Goal: Task Accomplishment & Management: Manage account settings

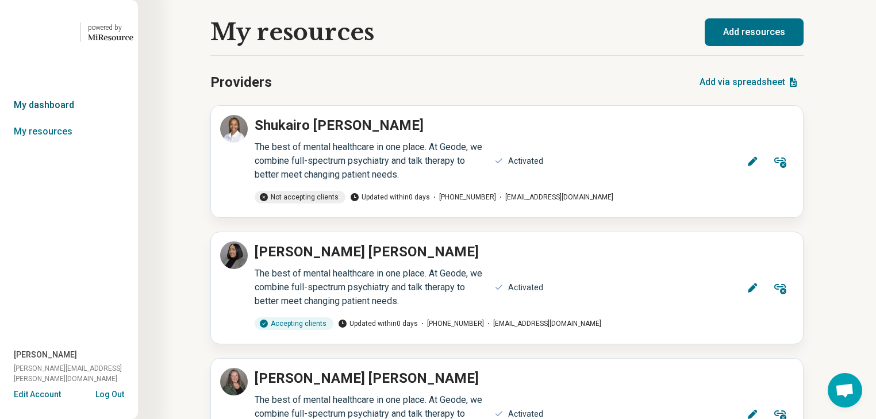
scroll to position [92, 0]
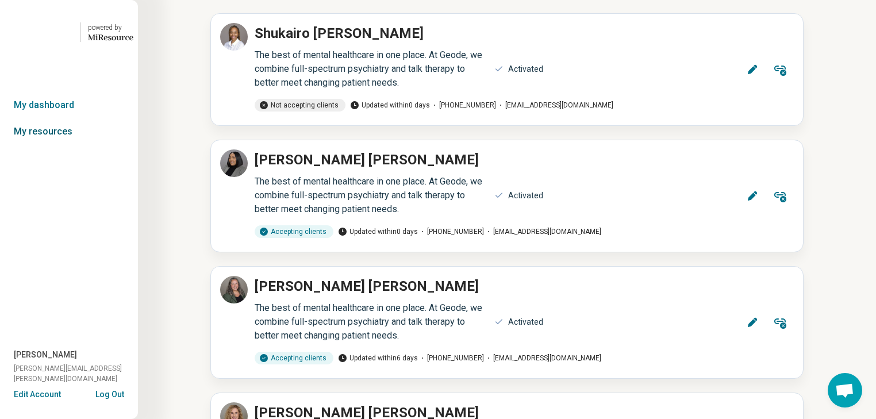
click at [68, 145] on link "My resources" at bounding box center [69, 131] width 138 height 26
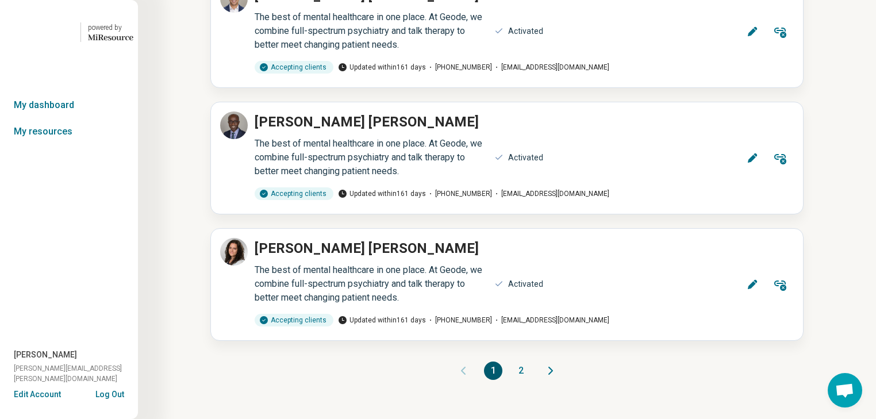
scroll to position [14440, 0]
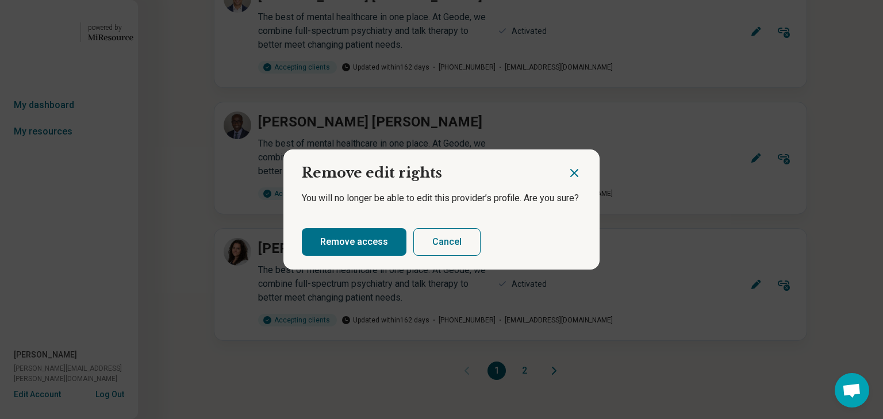
click at [364, 252] on button "Remove access" at bounding box center [354, 242] width 105 height 28
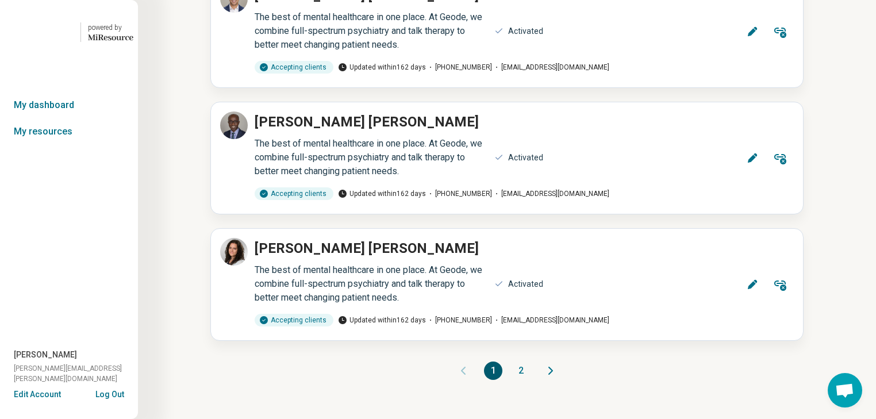
scroll to position [14615, 0]
click at [62, 145] on link "My resources" at bounding box center [69, 131] width 138 height 26
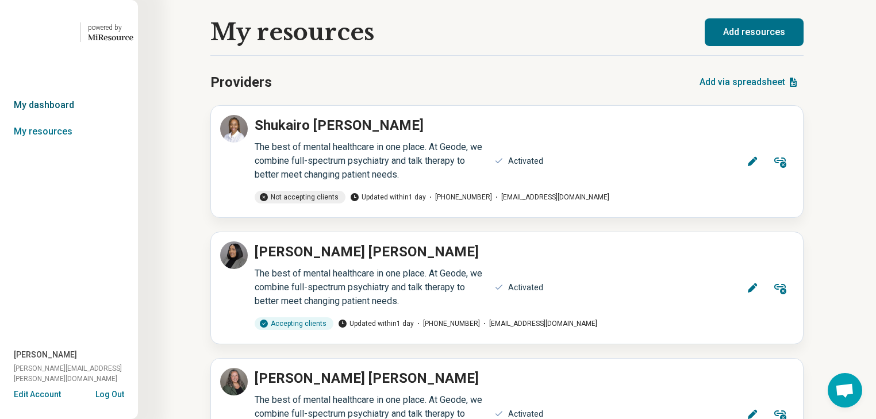
click at [64, 118] on link "My dashboard" at bounding box center [69, 105] width 138 height 26
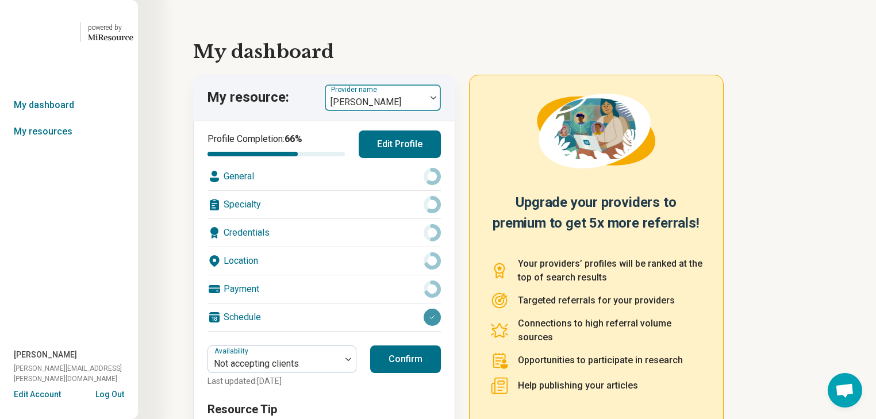
click at [440, 111] on div at bounding box center [433, 98] width 15 height 26
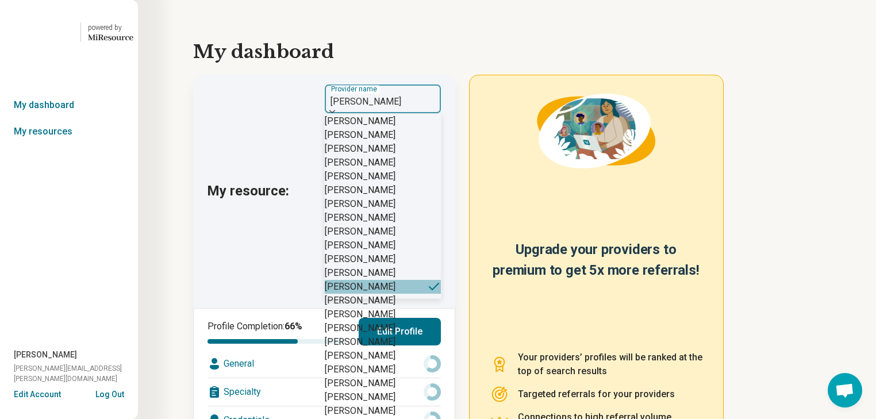
scroll to position [2437, 0]
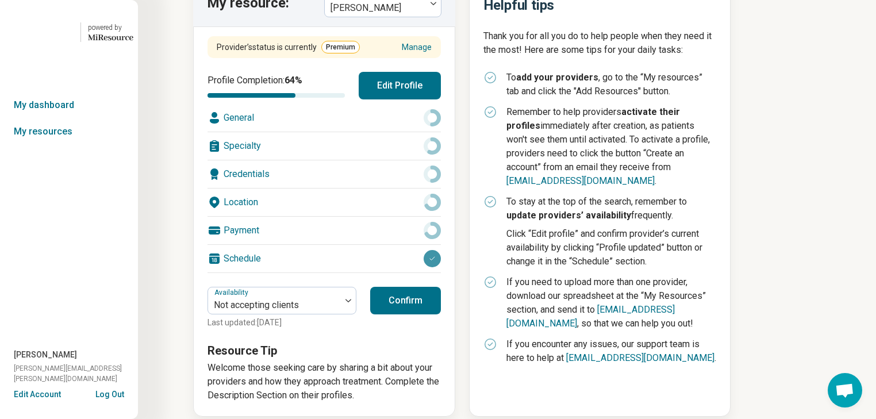
scroll to position [138, 0]
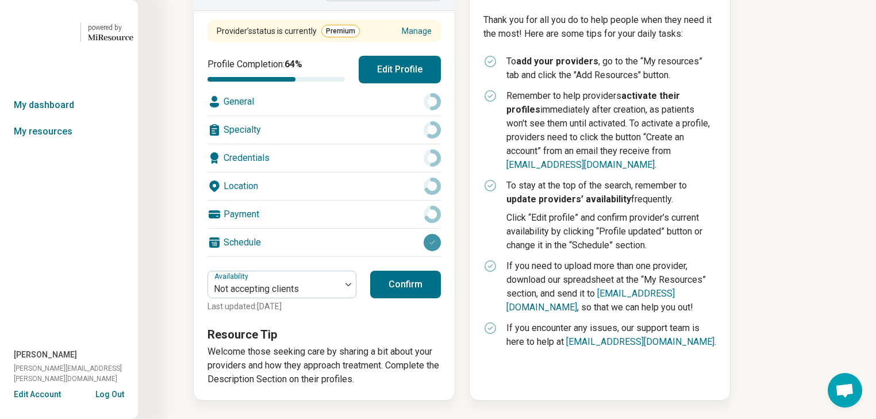
click at [368, 256] on div "Schedule" at bounding box center [324, 243] width 233 height 28
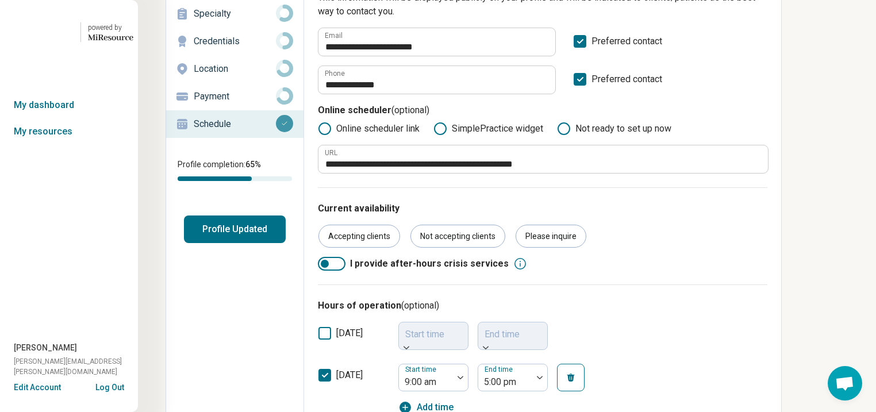
scroll to position [94, 0]
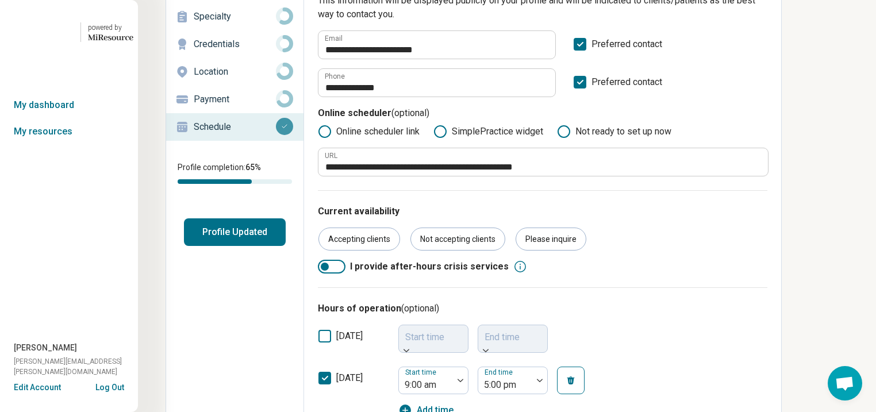
click at [244, 79] on p "Location" at bounding box center [235, 72] width 82 height 14
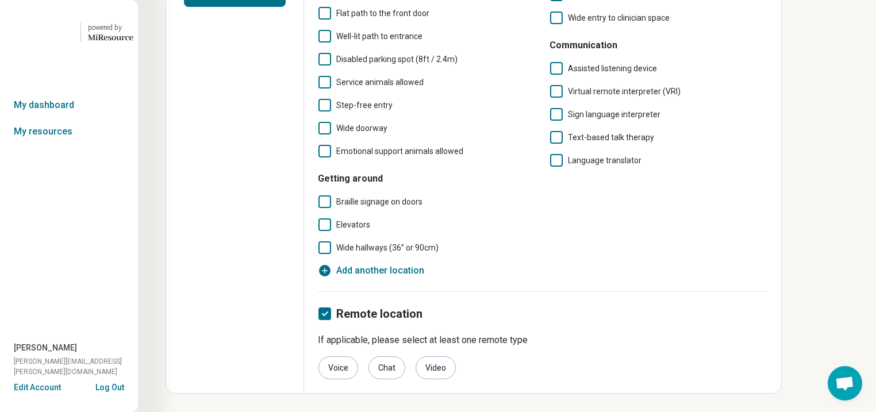
scroll to position [493, 0]
click at [331, 308] on icon at bounding box center [324, 314] width 13 height 13
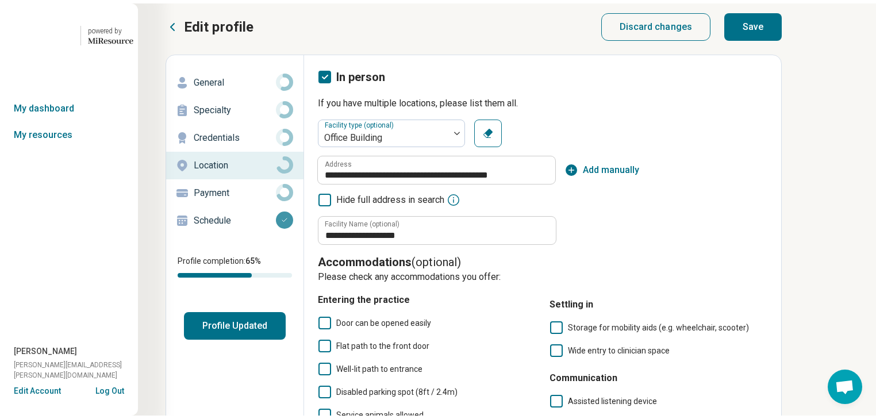
scroll to position [0, 0]
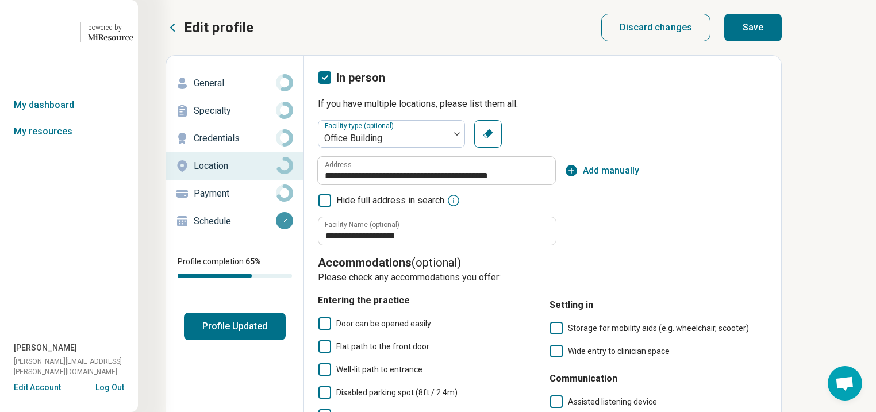
click at [782, 37] on button "Save" at bounding box center [752, 28] width 57 height 28
click at [263, 340] on button "Profile Updated" at bounding box center [235, 327] width 102 height 28
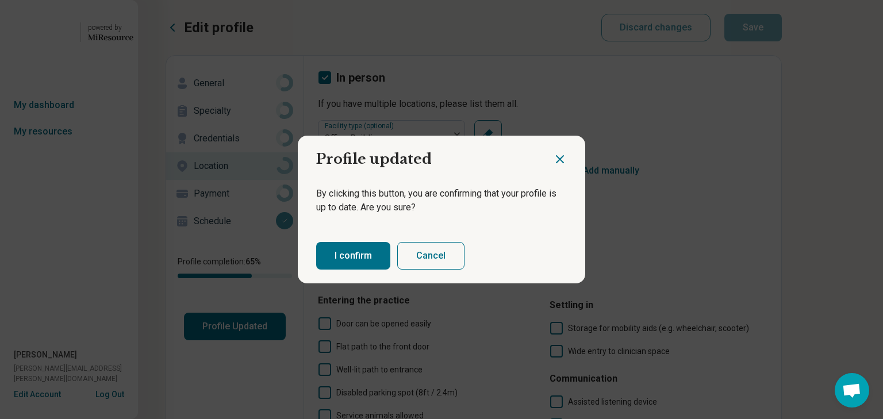
click at [368, 263] on button "I confirm" at bounding box center [353, 256] width 74 height 28
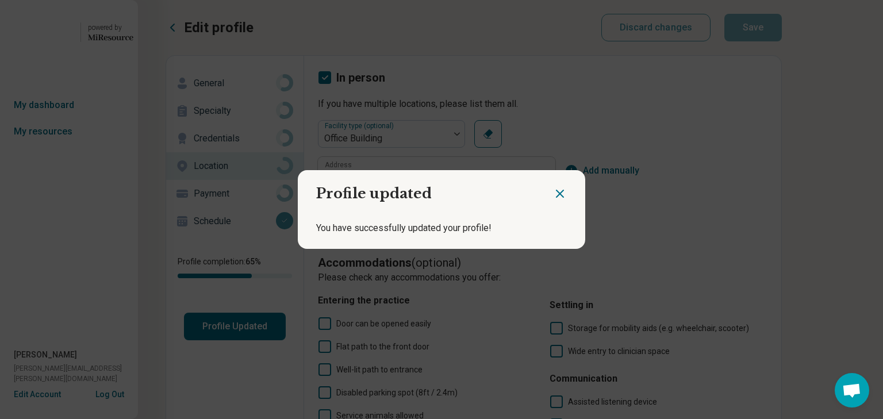
click at [556, 190] on icon "Close dialog" at bounding box center [559, 193] width 7 height 7
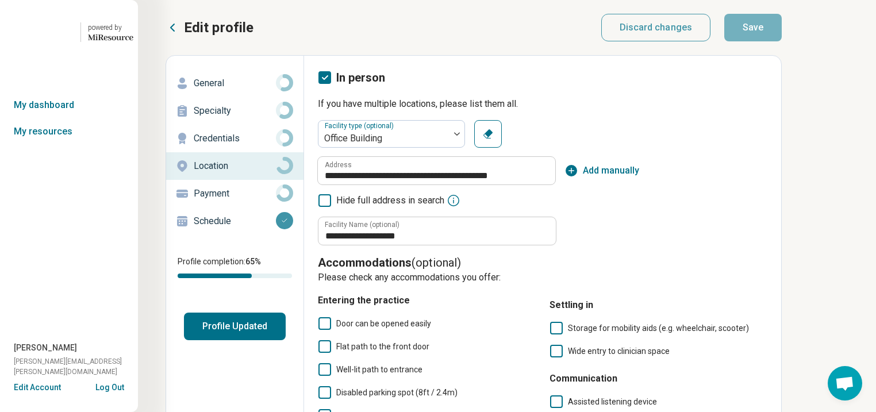
click at [271, 340] on button "Profile Updated" at bounding box center [235, 327] width 102 height 28
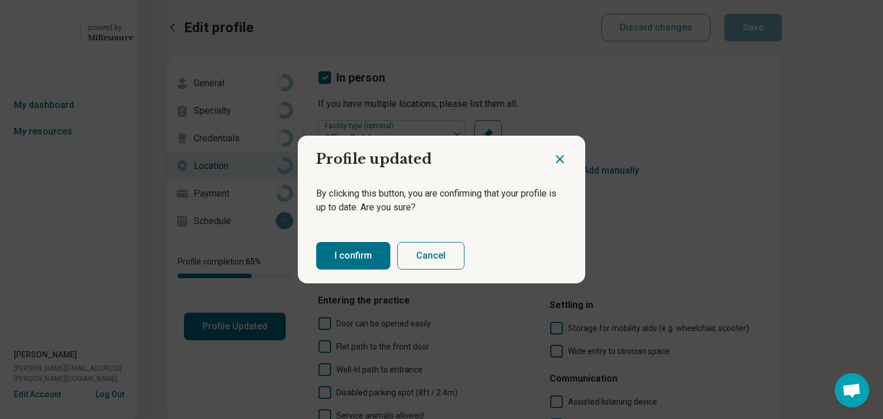
click at [371, 267] on button "I confirm" at bounding box center [353, 256] width 74 height 28
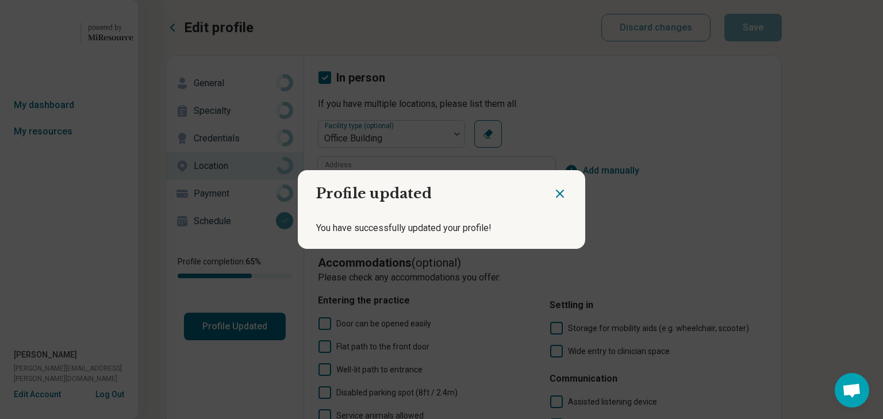
click at [556, 190] on icon "Close dialog" at bounding box center [559, 193] width 7 height 7
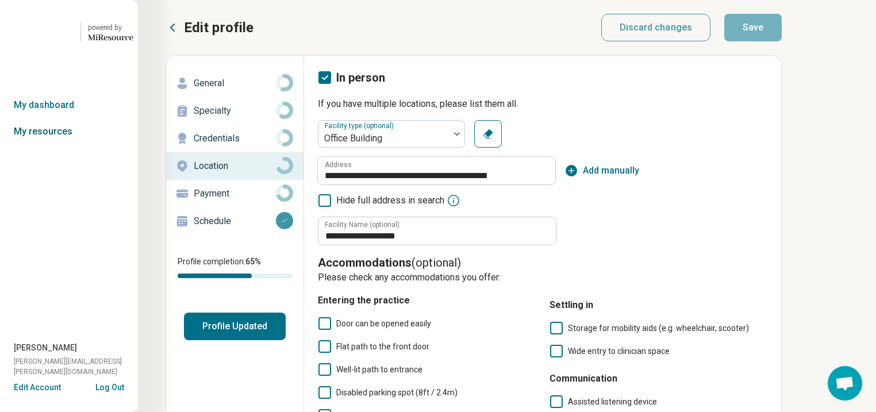
click at [69, 145] on link "My resources" at bounding box center [69, 131] width 138 height 26
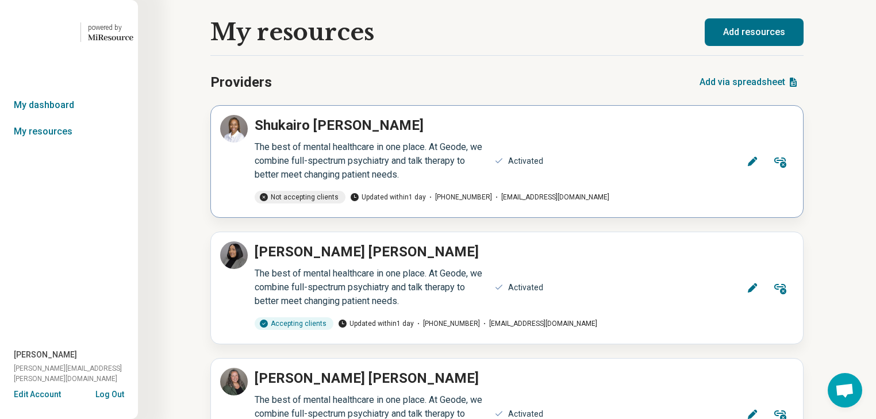
click at [777, 168] on icon at bounding box center [780, 163] width 12 height 10
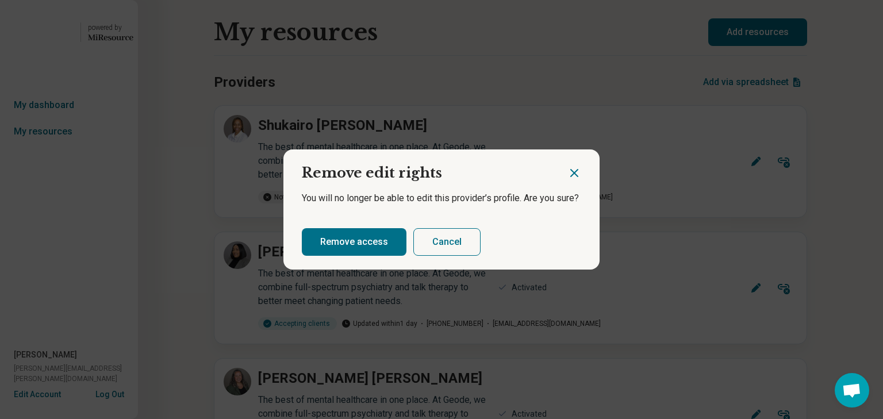
click at [405, 251] on button "Remove access" at bounding box center [354, 242] width 105 height 28
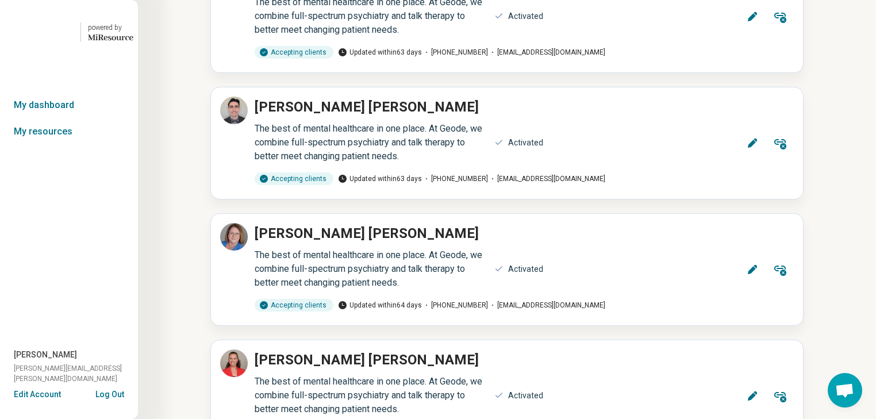
scroll to position [6723, 0]
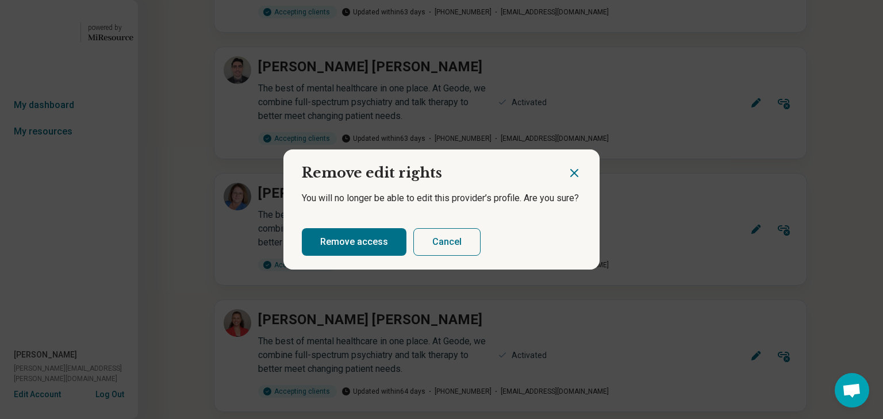
click at [354, 254] on button "Remove access" at bounding box center [354, 242] width 105 height 28
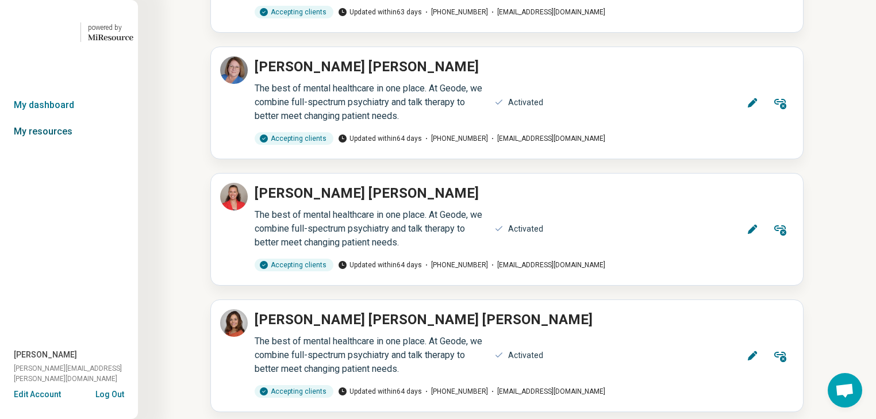
click at [49, 145] on link "My resources" at bounding box center [69, 131] width 138 height 26
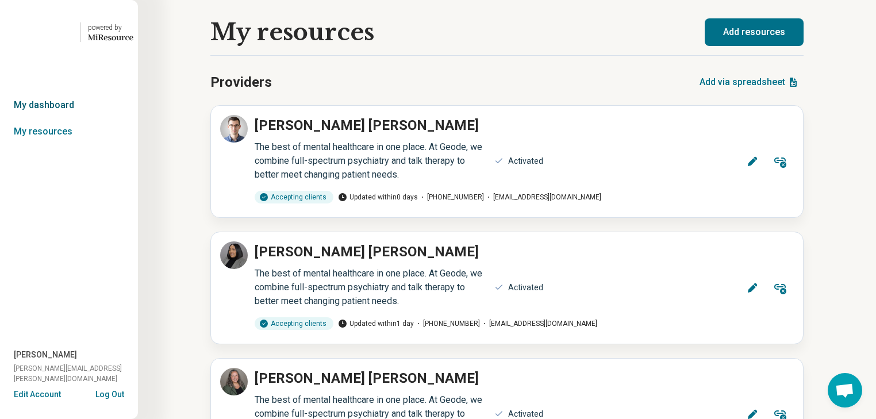
click at [41, 118] on link "My dashboard" at bounding box center [69, 105] width 138 height 26
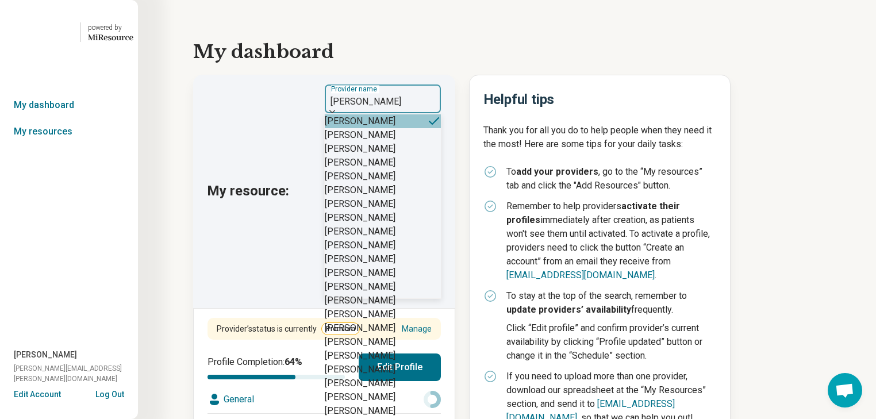
click at [335, 113] on img at bounding box center [332, 111] width 6 height 3
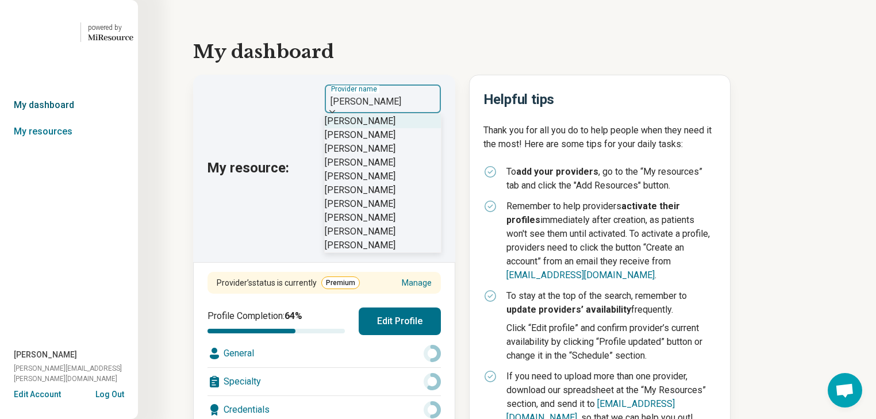
click at [48, 118] on link "My dashboard" at bounding box center [69, 105] width 138 height 26
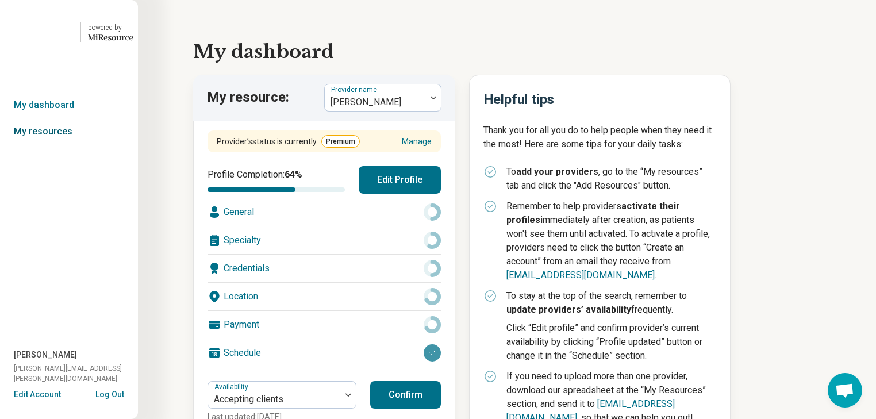
click at [49, 145] on link "My resources" at bounding box center [69, 131] width 138 height 26
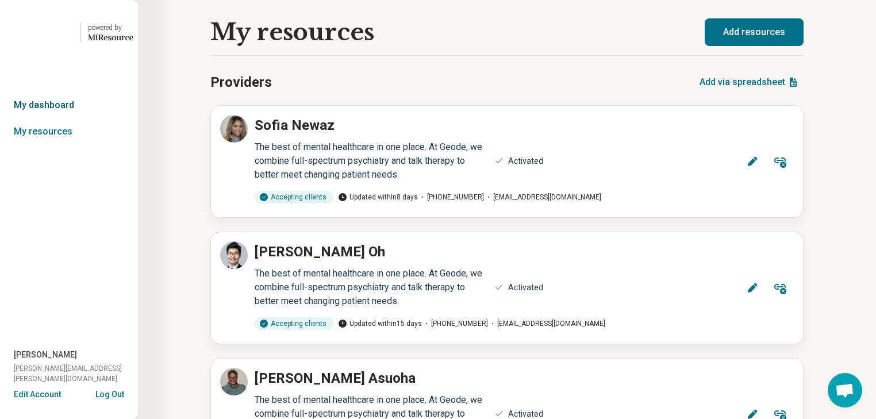
click at [51, 118] on link "My dashboard" at bounding box center [69, 105] width 138 height 26
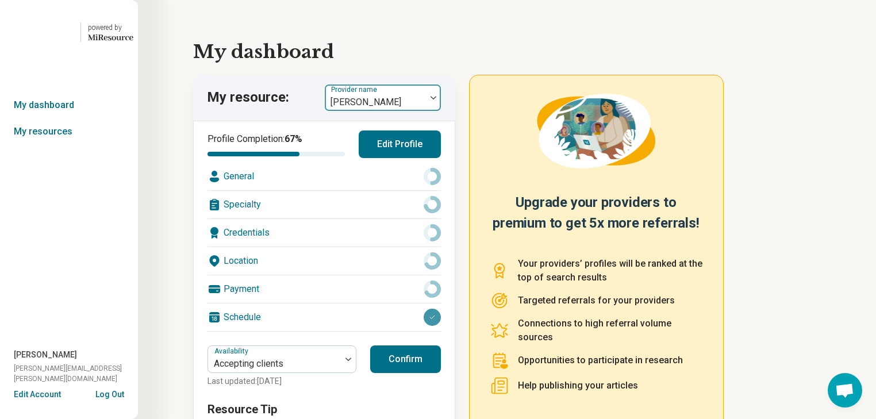
click at [440, 111] on div at bounding box center [433, 98] width 15 height 26
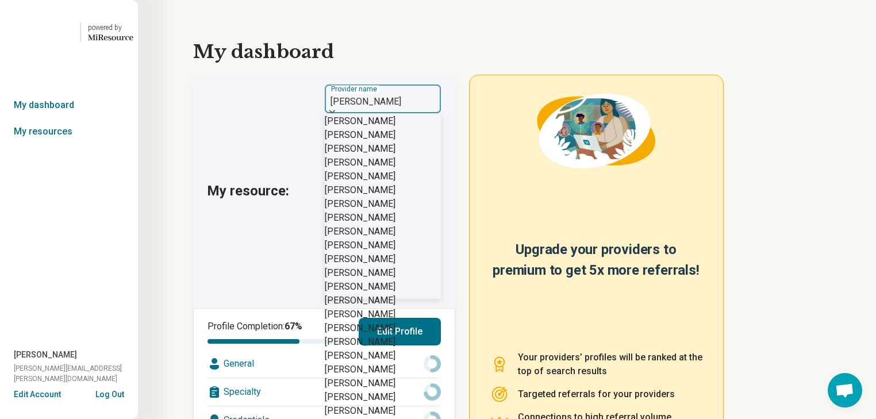
scroll to position [2609, 0]
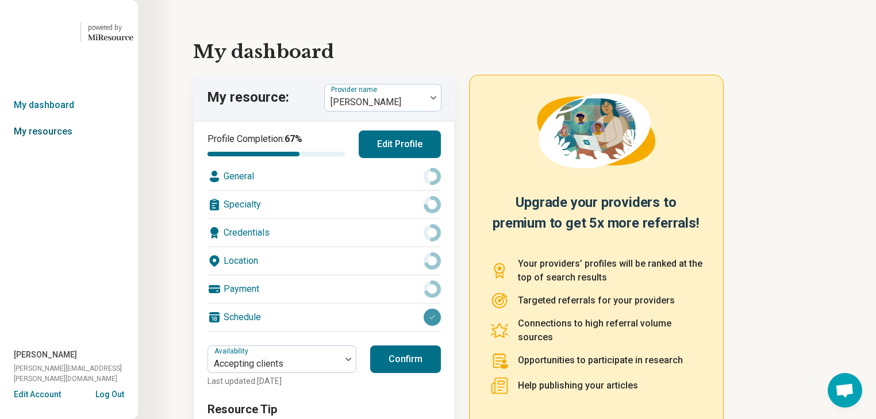
click at [67, 145] on link "My resources" at bounding box center [69, 131] width 138 height 26
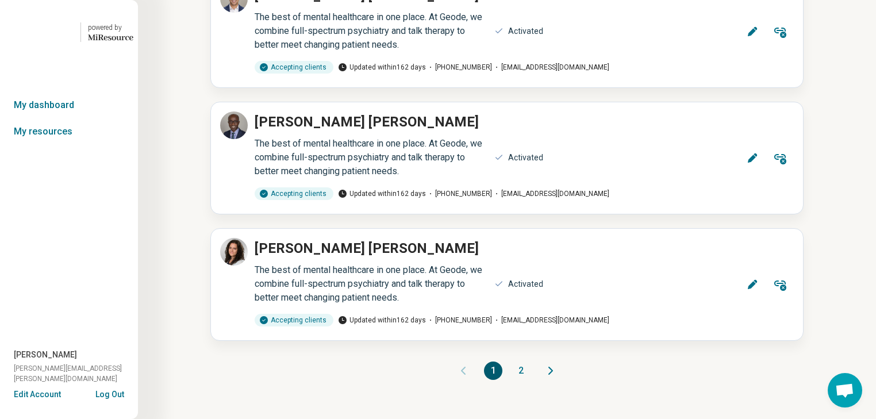
scroll to position [17226, 0]
click at [521, 362] on button "2" at bounding box center [521, 371] width 18 height 18
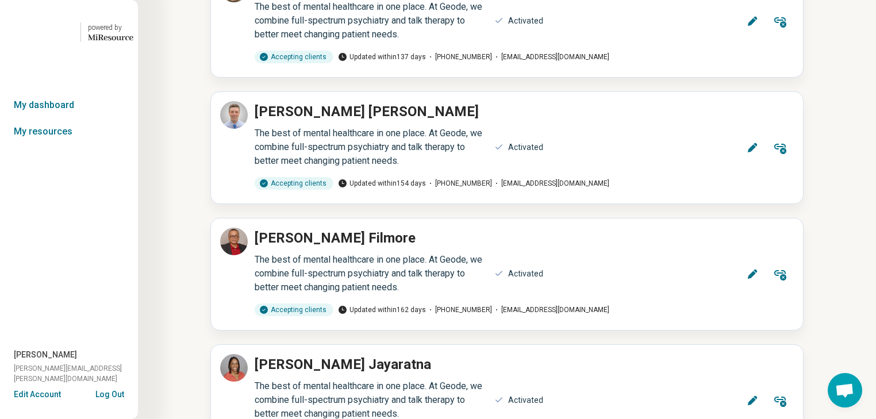
scroll to position [1518, 0]
